Goal: Transaction & Acquisition: Register for event/course

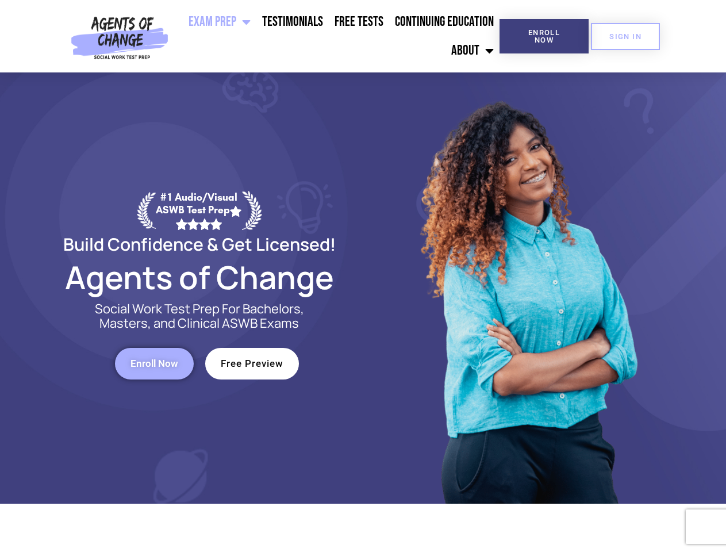
click at [363, 276] on div at bounding box center [527, 287] width 328 height 431
click at [336, 36] on ul "Exam Prep BSW Exam Prep: ASWB Bachelors Level Exam LMSW Exam Prep: ASWB Masters…" at bounding box center [336, 35] width 326 height 57
click at [544, 36] on span "Enroll Now" at bounding box center [544, 36] width 52 height 15
click at [625, 36] on span "SIGN IN" at bounding box center [625, 36] width 32 height 7
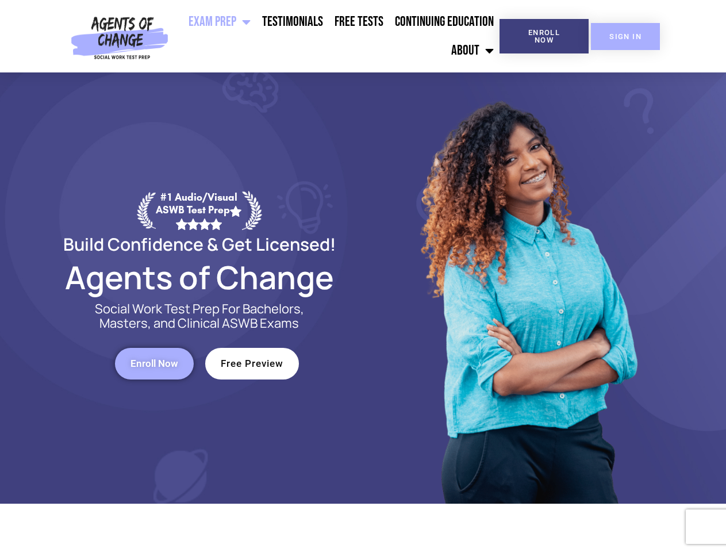
click at [625, 36] on span "SIGN IN" at bounding box center [625, 36] width 32 height 7
click at [154, 363] on span "Enroll Now" at bounding box center [154, 364] width 48 height 10
click at [252, 363] on span "Free Preview" at bounding box center [252, 364] width 63 height 10
